Goal: Communication & Community: Ask a question

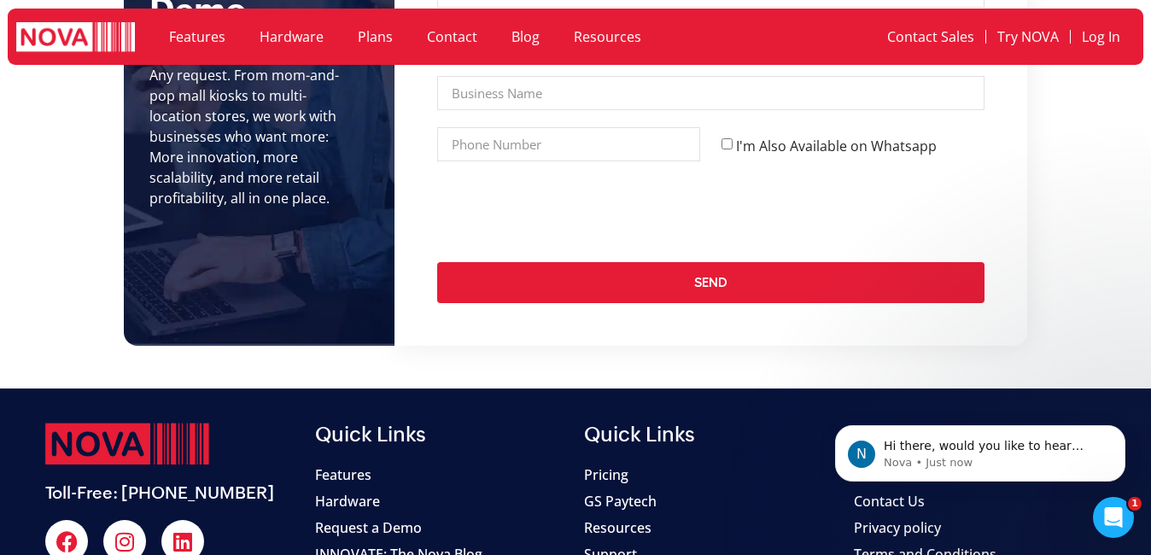
scroll to position [6464, 0]
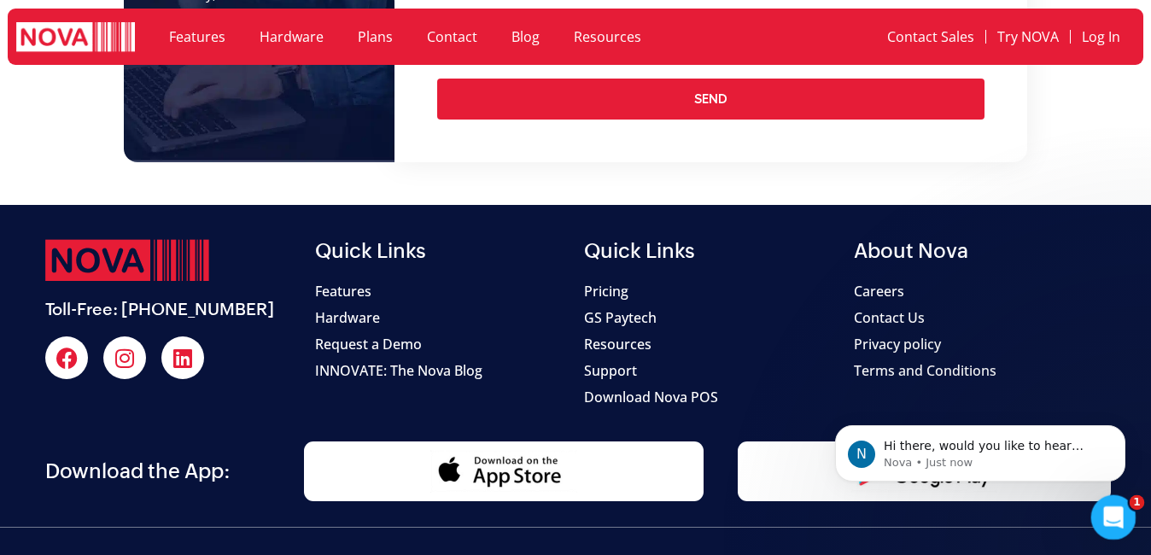
click at [1113, 516] on icon "Open Intercom Messenger" at bounding box center [1111, 515] width 28 height 28
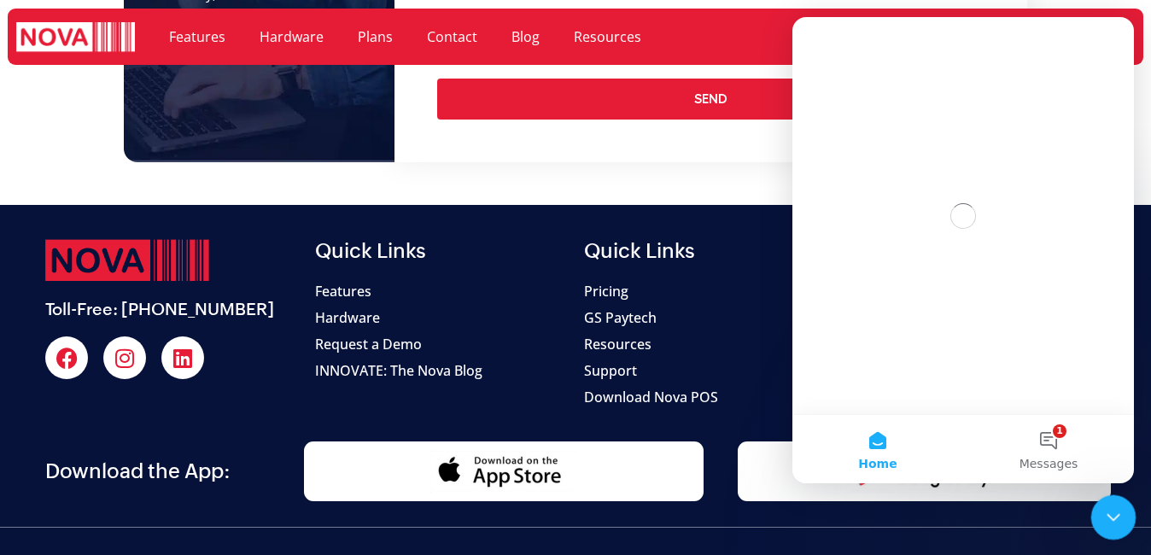
scroll to position [0, 0]
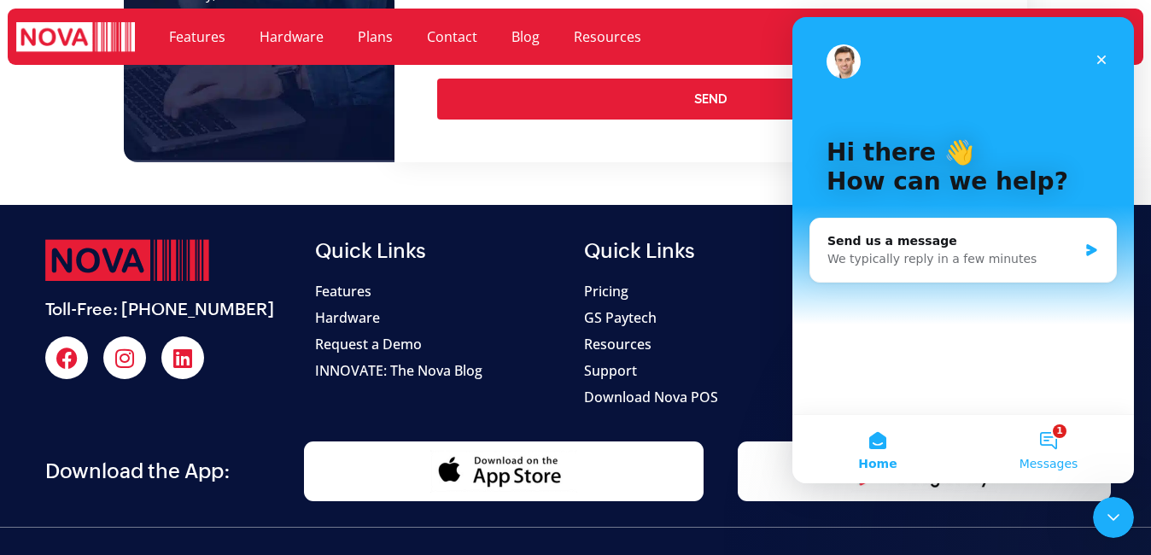
click at [1047, 443] on button "1 Messages" at bounding box center [1048, 449] width 171 height 68
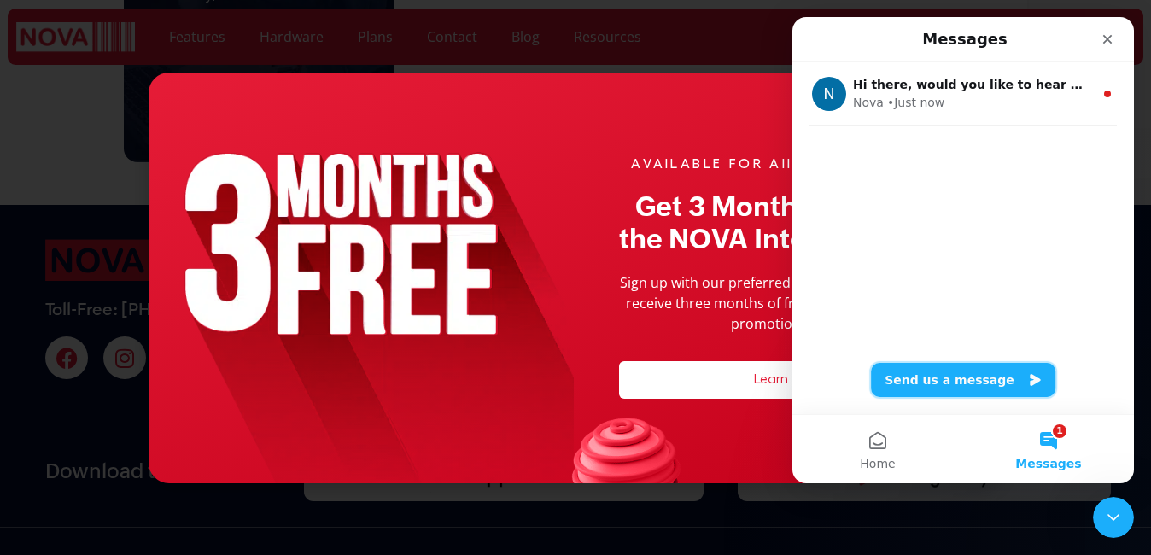
click at [969, 386] on button "Send us a message" at bounding box center [963, 380] width 184 height 34
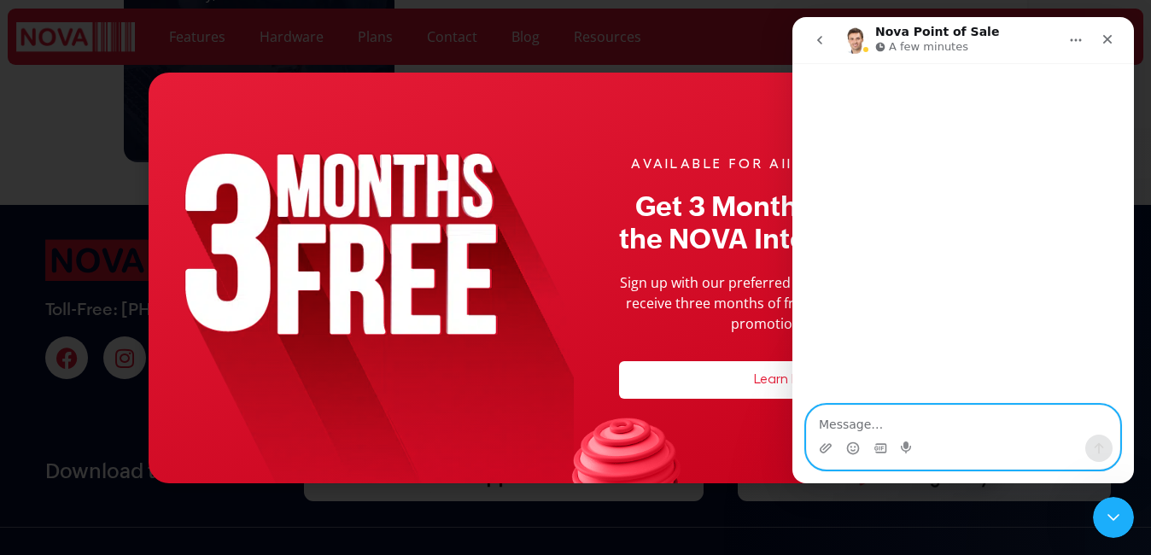
click at [890, 422] on textarea "Message…" at bounding box center [963, 419] width 312 height 29
type textarea "hi"
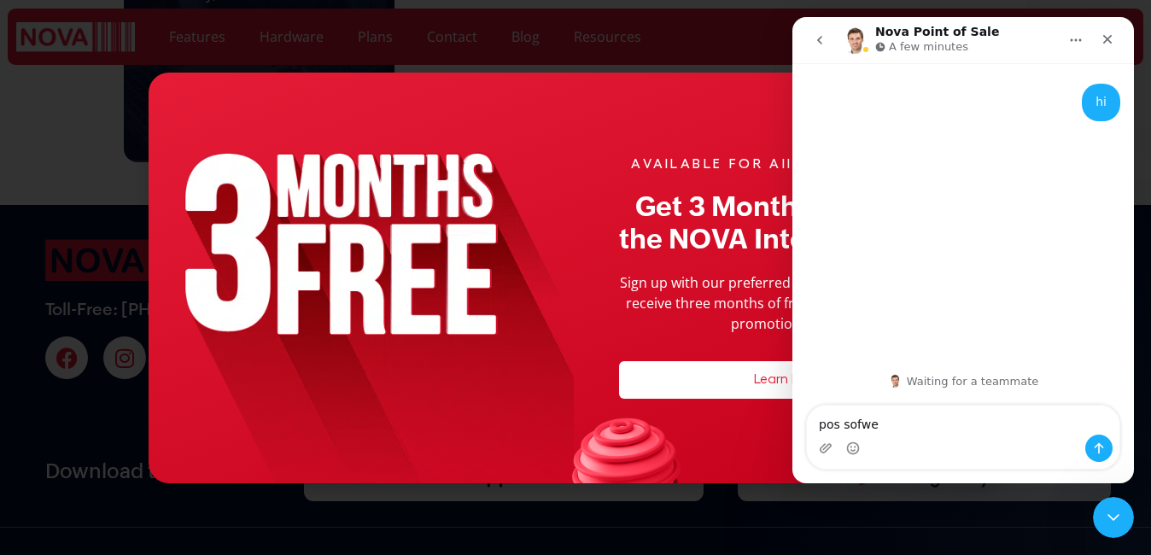
type textarea "pos sofwer"
type textarea "detals"
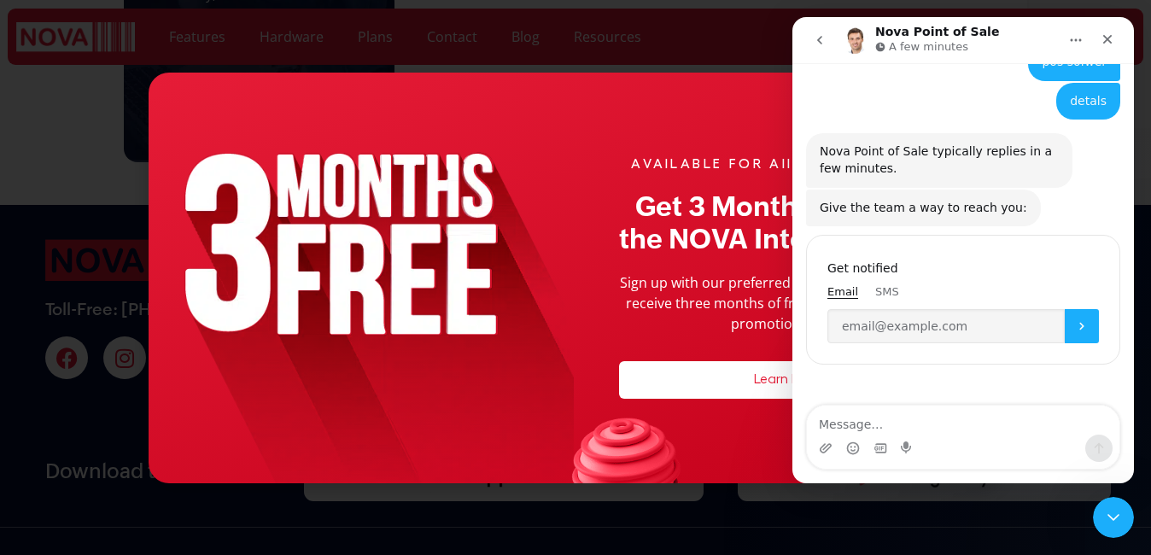
scroll to position [128, 0]
